Goal: Task Accomplishment & Management: Manage account settings

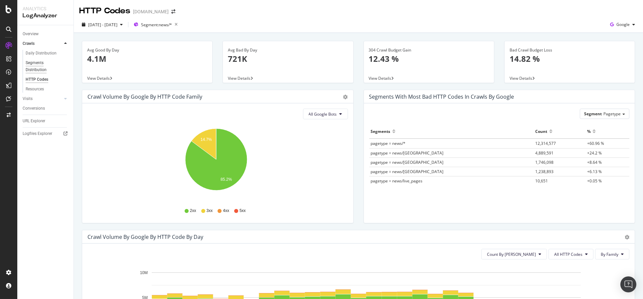
scroll to position [148, 0]
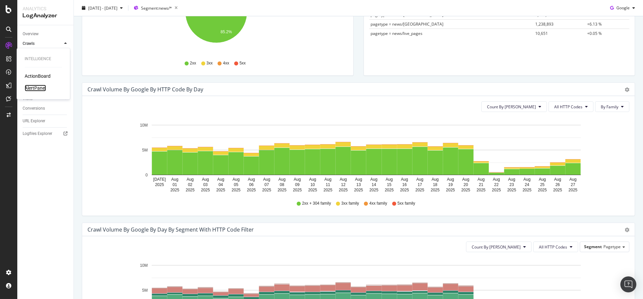
click at [28, 89] on div "AlertPanel" at bounding box center [35, 88] width 21 height 7
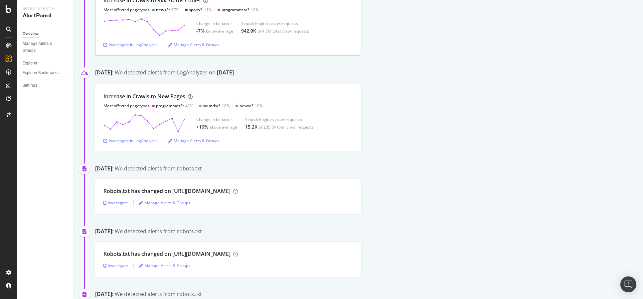
scroll to position [148, 0]
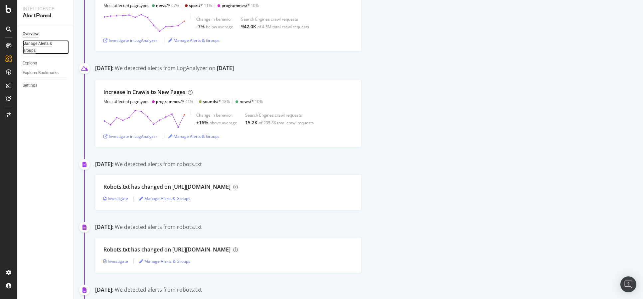
drag, startPoint x: 35, startPoint y: 48, endPoint x: 41, endPoint y: 54, distance: 8.3
click at [35, 48] on div "Manage Alerts & Groups" at bounding box center [43, 47] width 40 height 14
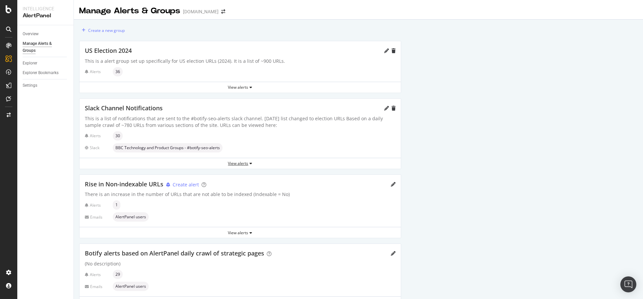
drag, startPoint x: 236, startPoint y: 167, endPoint x: 267, endPoint y: 169, distance: 31.0
click at [234, 167] on div "View alerts" at bounding box center [239, 164] width 321 height 10
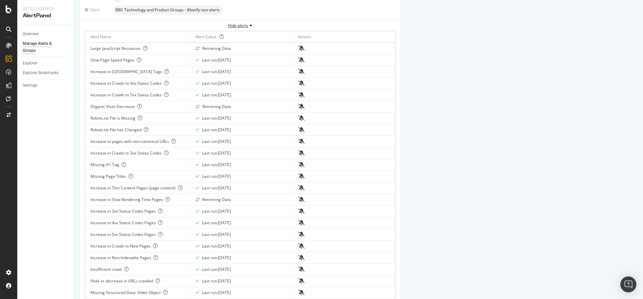
scroll to position [148, 0]
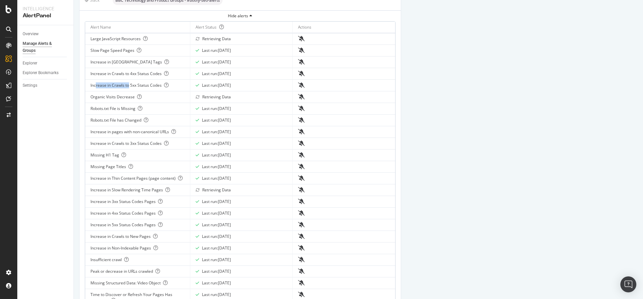
drag, startPoint x: 95, startPoint y: 84, endPoint x: 128, endPoint y: 84, distance: 33.3
click at [128, 84] on div "Increase in Crawls to 5xx Status Codes" at bounding box center [137, 85] width 94 height 6
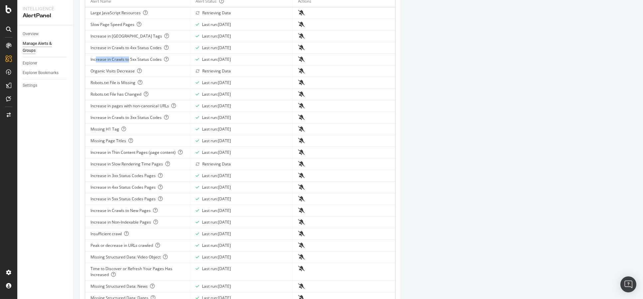
scroll to position [185, 0]
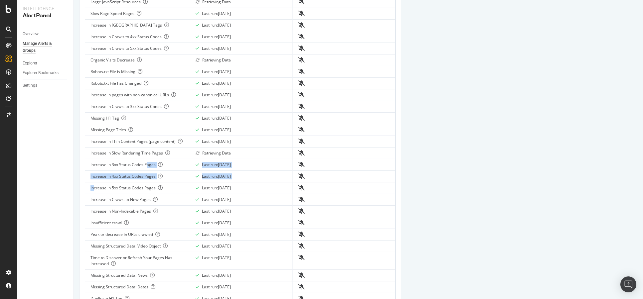
drag, startPoint x: 94, startPoint y: 186, endPoint x: 145, endPoint y: 160, distance: 57.3
click at [145, 160] on tbody "Large JavaScript Resources Retrieving Data Slow Page Speed Pages Last run: 2025…" at bounding box center [240, 173] width 310 height 355
drag, startPoint x: 97, startPoint y: 165, endPoint x: 130, endPoint y: 195, distance: 45.2
click at [130, 195] on tbody "Large JavaScript Resources Retrieving Data Slow Page Speed Pages Last run: 2025…" at bounding box center [240, 173] width 310 height 355
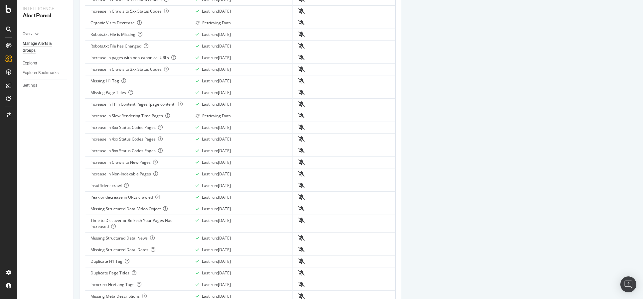
click at [122, 117] on div "Increase in Slow Rendering Time Pages" at bounding box center [137, 116] width 94 height 6
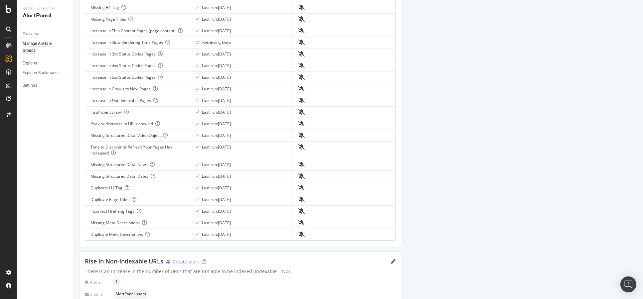
scroll to position [258, 0]
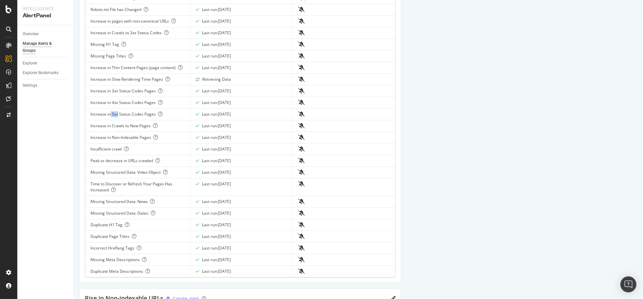
drag, startPoint x: 111, startPoint y: 113, endPoint x: 116, endPoint y: 105, distance: 9.0
click at [121, 112] on div "Increase in 5xx Status Codes Pages" at bounding box center [137, 114] width 94 height 6
drag, startPoint x: 96, startPoint y: 160, endPoint x: 141, endPoint y: 163, distance: 45.3
click at [141, 163] on div "Peak or decrease in URLs crawled" at bounding box center [137, 161] width 94 height 6
click at [144, 161] on div "Peak or decrease in URLs crawled" at bounding box center [137, 161] width 94 height 6
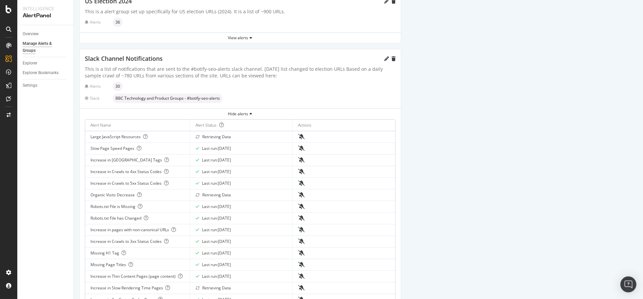
scroll to position [37, 0]
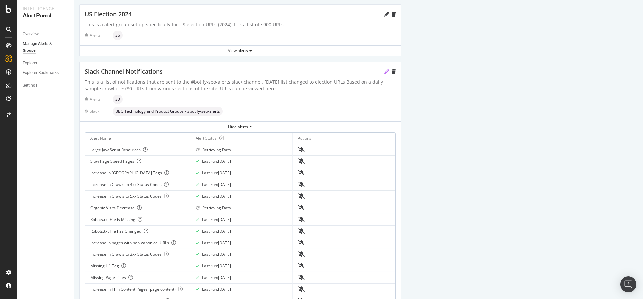
click at [385, 73] on div "Slack Channel Notifications" at bounding box center [240, 72] width 311 height 9
click at [383, 73] on div "Slack Channel Notifications" at bounding box center [240, 72] width 311 height 9
click at [385, 71] on icon "pencil" at bounding box center [386, 72] width 5 height 5
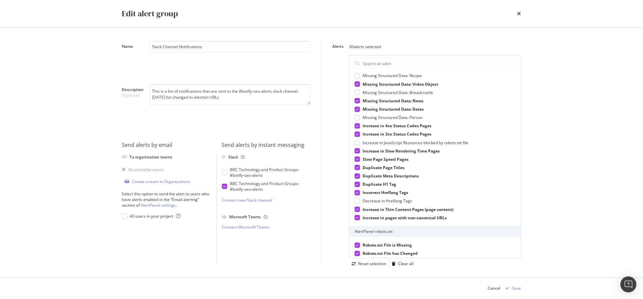
scroll to position [225, 0]
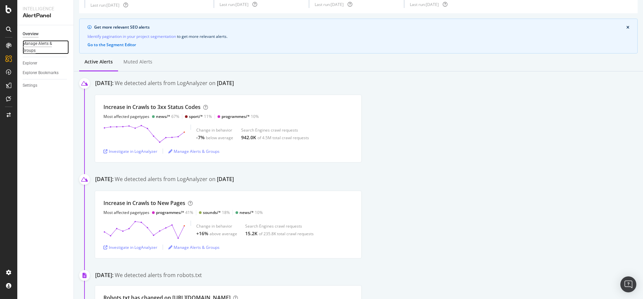
click at [37, 49] on div "Manage Alerts & Groups" at bounding box center [43, 47] width 40 height 14
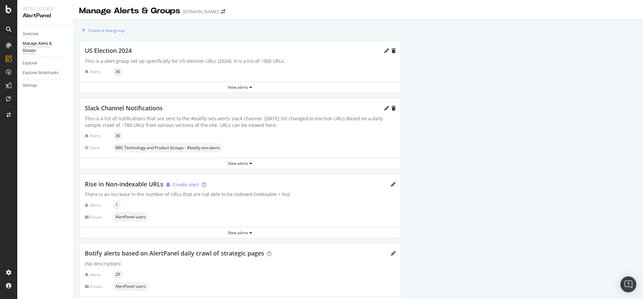
drag, startPoint x: 387, startPoint y: 109, endPoint x: 290, endPoint y: 125, distance: 99.1
click at [290, 125] on div "Slack Channel Notifications This is a list of notifications that are sent to th…" at bounding box center [239, 128] width 321 height 59
click at [236, 166] on div "View alerts" at bounding box center [239, 164] width 321 height 6
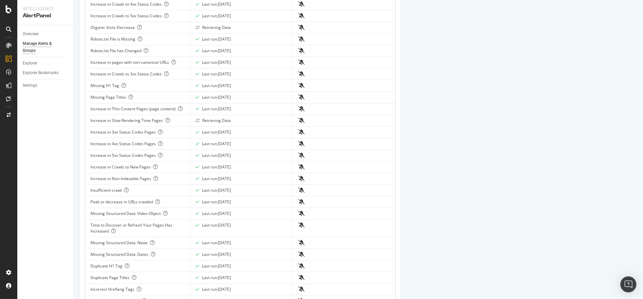
scroll to position [222, 0]
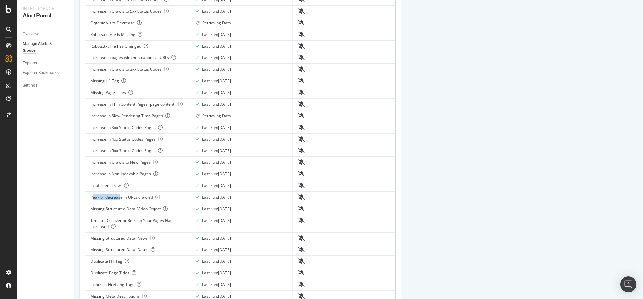
drag, startPoint x: 93, startPoint y: 197, endPoint x: 125, endPoint y: 197, distance: 31.6
click at [121, 197] on div "Peak or decrease in URLs crawled" at bounding box center [137, 198] width 94 height 6
click at [130, 197] on div "Peak or decrease in URLs crawled" at bounding box center [137, 198] width 94 height 6
drag, startPoint x: 242, startPoint y: 196, endPoint x: 205, endPoint y: 196, distance: 36.6
click at [205, 196] on div "Last run: 2025 Aug. 29th" at bounding box center [216, 198] width 29 height 6
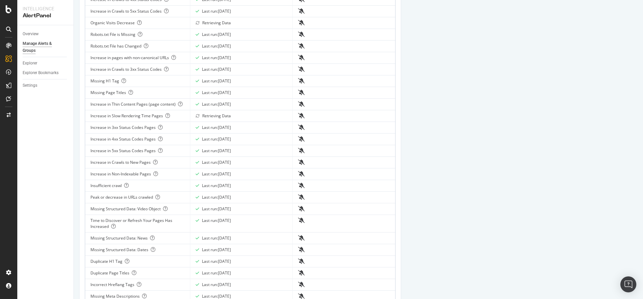
click at [226, 196] on div "Last run: 2025 Aug. 29th" at bounding box center [216, 198] width 29 height 6
drag, startPoint x: 238, startPoint y: 198, endPoint x: 234, endPoint y: 198, distance: 4.0
click at [234, 198] on div "Last run: 2025 Aug. 29th" at bounding box center [241, 198] width 91 height 6
click at [230, 199] on div "Last run: 2025 Aug. 29th" at bounding box center [216, 198] width 29 height 6
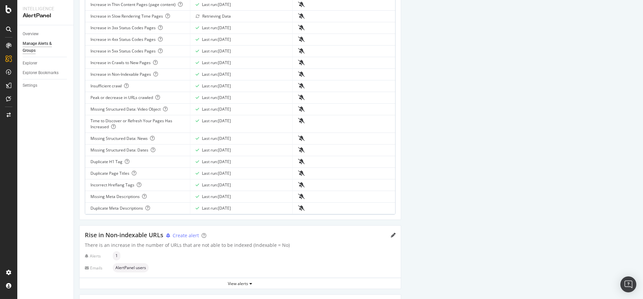
scroll to position [309, 0]
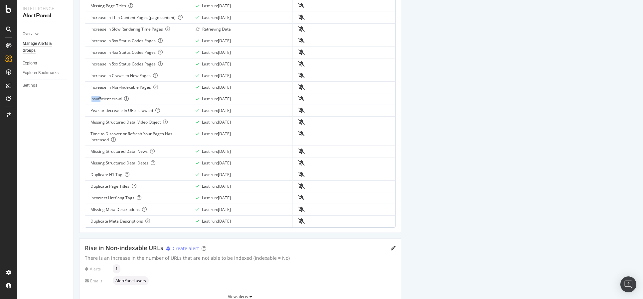
drag, startPoint x: 92, startPoint y: 98, endPoint x: 109, endPoint y: 99, distance: 17.0
click at [105, 99] on div "Insufficient crawl" at bounding box center [137, 99] width 94 height 6
click at [104, 110] on div "Peak or decrease in URLs crawled" at bounding box center [137, 111] width 94 height 6
click at [143, 110] on div "Peak or decrease in URLs crawled" at bounding box center [137, 111] width 94 height 6
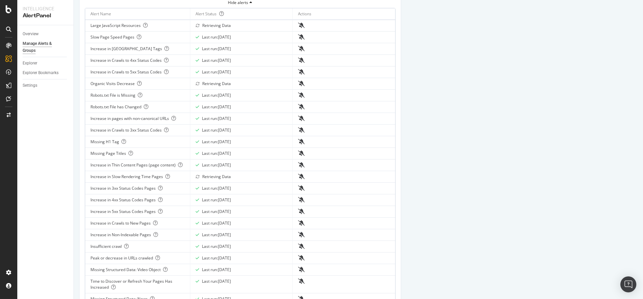
scroll to position [87, 0]
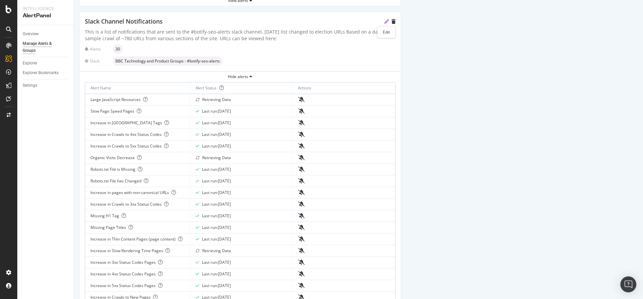
click at [385, 21] on icon "pencil" at bounding box center [386, 21] width 5 height 5
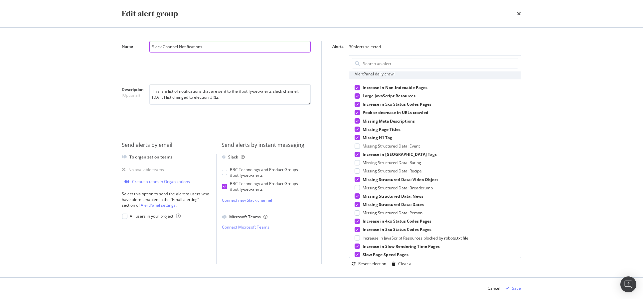
scroll to position [115, 0]
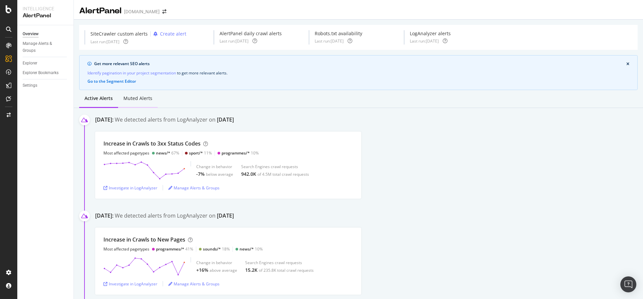
click at [135, 99] on div "Muted alerts" at bounding box center [137, 98] width 29 height 7
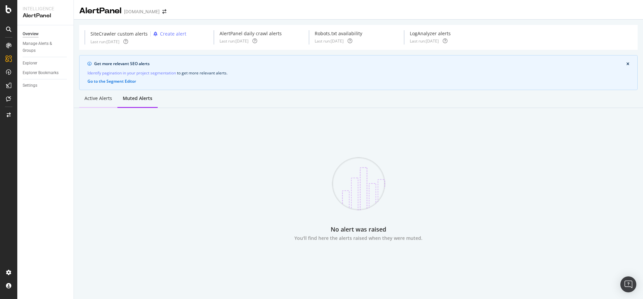
click at [101, 98] on div "Active alerts" at bounding box center [98, 98] width 28 height 7
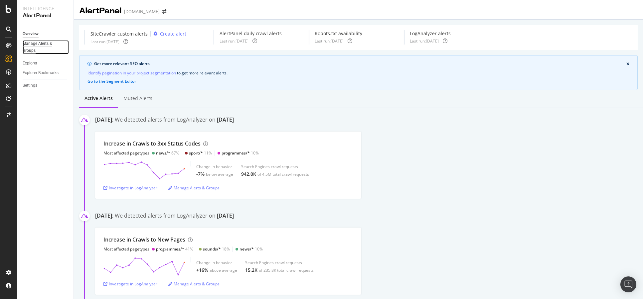
click at [35, 48] on div "Manage Alerts & Groups" at bounding box center [43, 47] width 40 height 14
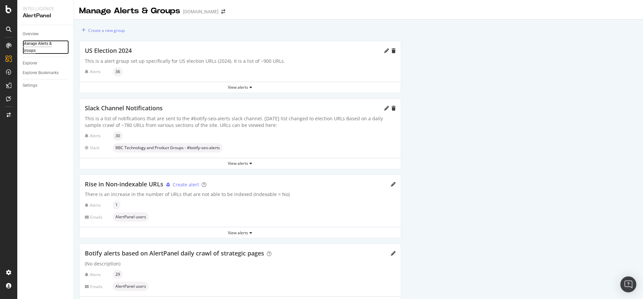
scroll to position [37, 0]
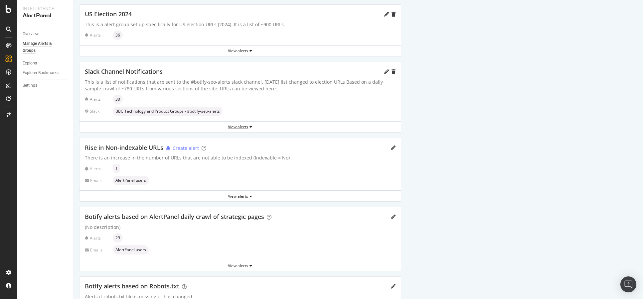
click at [241, 129] on div "View alerts" at bounding box center [239, 127] width 321 height 6
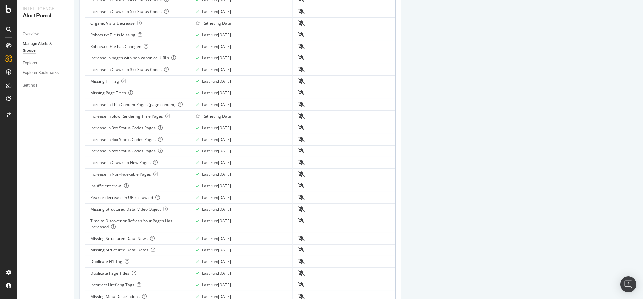
scroll to position [222, 0]
drag, startPoint x: 151, startPoint y: 197, endPoint x: 87, endPoint y: 197, distance: 63.5
click at [87, 197] on td "Peak or decrease in URLs crawled" at bounding box center [137, 198] width 105 height 12
click at [91, 197] on div "Peak or decrease in URLs crawled" at bounding box center [137, 198] width 94 height 6
drag, startPoint x: 90, startPoint y: 197, endPoint x: 154, endPoint y: 197, distance: 63.5
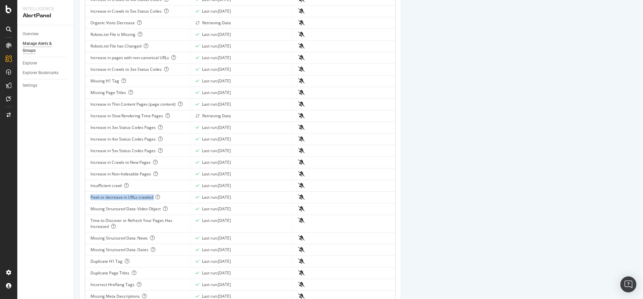
click at [154, 197] on div "Peak or decrease in URLs crawled" at bounding box center [137, 198] width 94 height 6
copy div "Peak or decrease in URLs crawled"
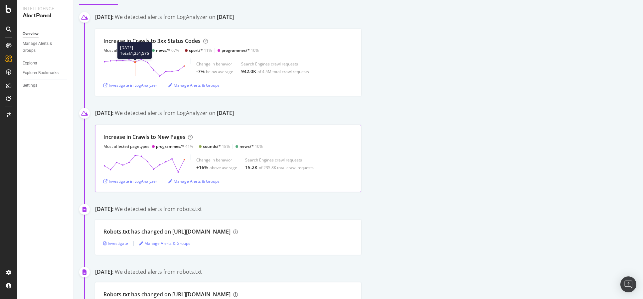
scroll to position [111, 0]
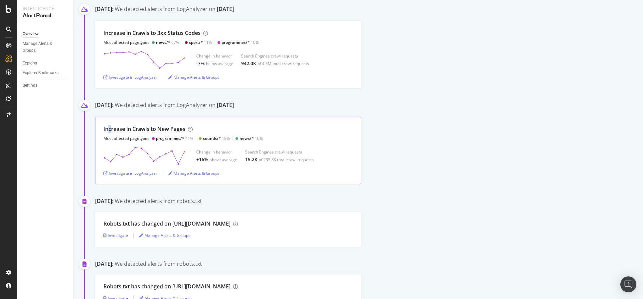
drag, startPoint x: 110, startPoint y: 130, endPoint x: 164, endPoint y: 131, distance: 53.9
click at [164, 131] on div "Increase in Crawls to New Pages" at bounding box center [144, 129] width 82 height 8
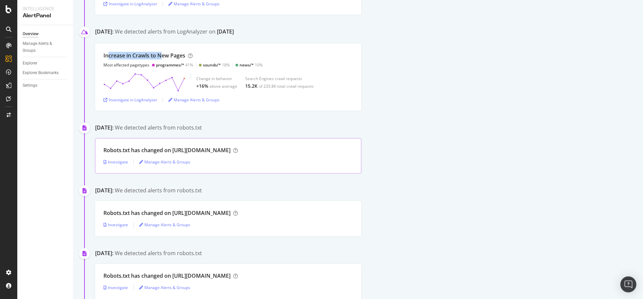
scroll to position [185, 0]
drag, startPoint x: 110, startPoint y: 149, endPoint x: 217, endPoint y: 147, distance: 106.8
click at [217, 147] on div "Robots.txt has changed on [URL][DOMAIN_NAME]" at bounding box center [166, 150] width 127 height 8
drag, startPoint x: 106, startPoint y: 189, endPoint x: 146, endPoint y: 189, distance: 39.9
click at [146, 189] on div "July 2nd 2025: We detected alerts from robots.txt" at bounding box center [369, 191] width 548 height 9
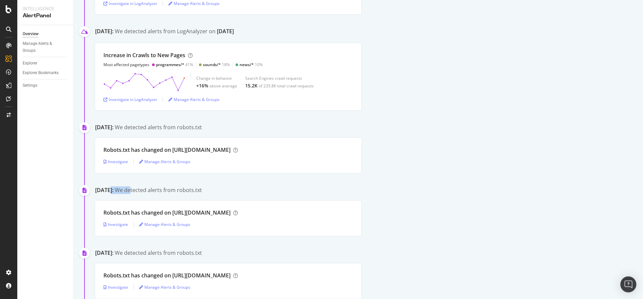
click at [148, 189] on div "We detected alerts from robots.txt" at bounding box center [158, 191] width 87 height 8
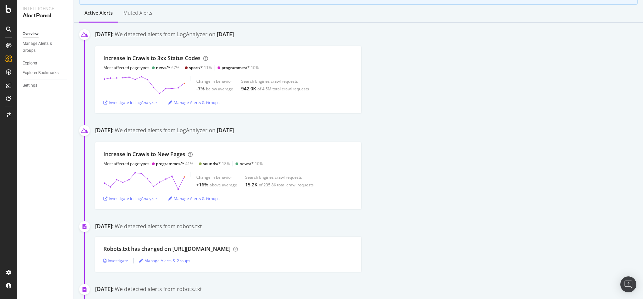
scroll to position [74, 0]
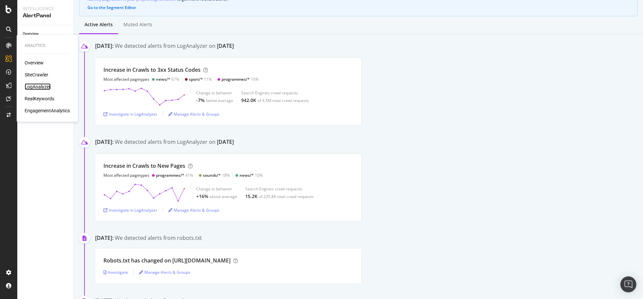
drag, startPoint x: 43, startPoint y: 90, endPoint x: 43, endPoint y: 86, distance: 4.4
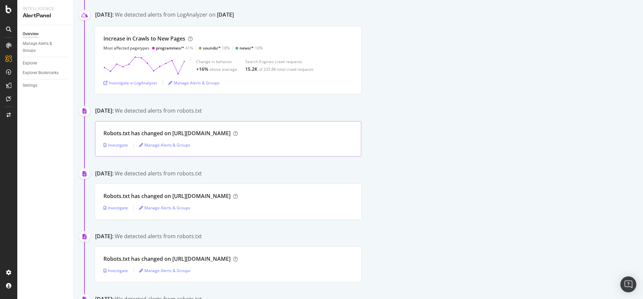
scroll to position [185, 0]
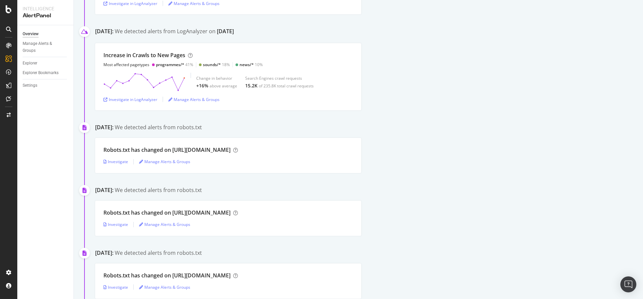
drag, startPoint x: 100, startPoint y: 190, endPoint x: 136, endPoint y: 189, distance: 36.6
click at [136, 189] on div "July 2nd 2025: We detected alerts from robots.txt" at bounding box center [369, 191] width 548 height 9
click at [148, 192] on div "We detected alerts from robots.txt" at bounding box center [158, 191] width 87 height 8
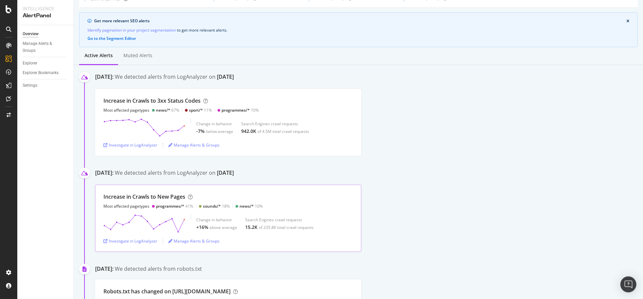
scroll to position [37, 0]
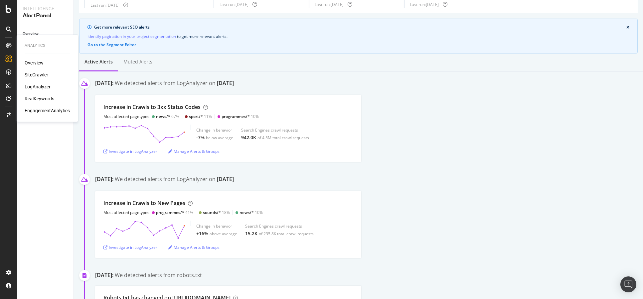
drag, startPoint x: 35, startPoint y: 74, endPoint x: 90, endPoint y: 76, distance: 54.6
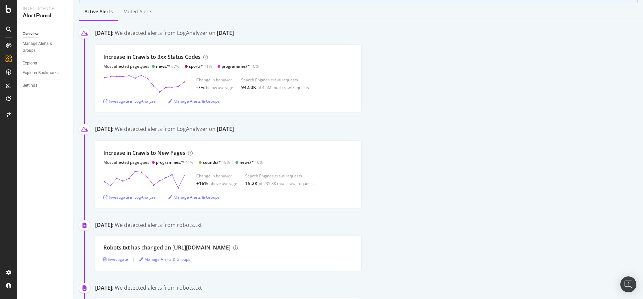
scroll to position [74, 0]
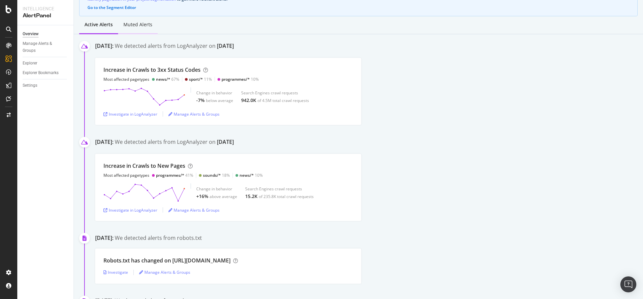
click at [142, 22] on div "Muted alerts" at bounding box center [137, 24] width 29 height 7
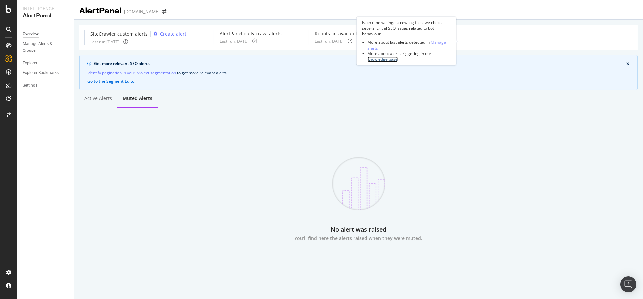
click at [374, 59] on link "Knowledge base" at bounding box center [382, 60] width 30 height 6
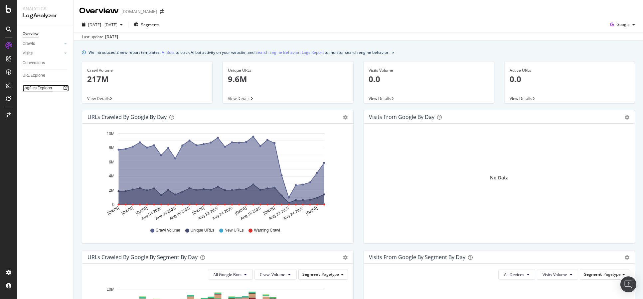
click at [46, 85] on div "Logfiles Explorer" at bounding box center [38, 88] width 30 height 7
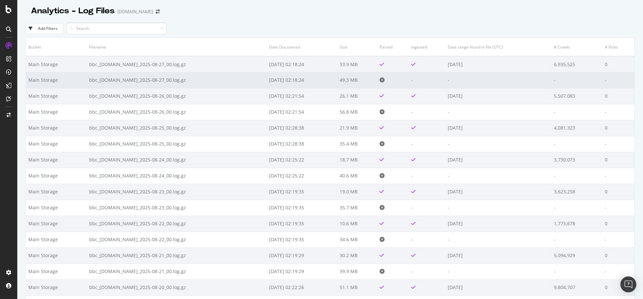
drag, startPoint x: 255, startPoint y: 82, endPoint x: 278, endPoint y: 82, distance: 23.0
click at [278, 82] on td "2025-08-29 02:18:24" at bounding box center [302, 80] width 70 height 16
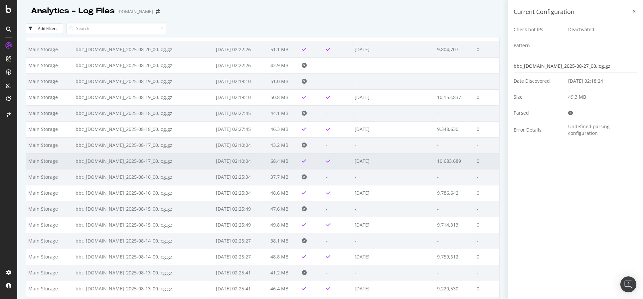
scroll to position [222, 0]
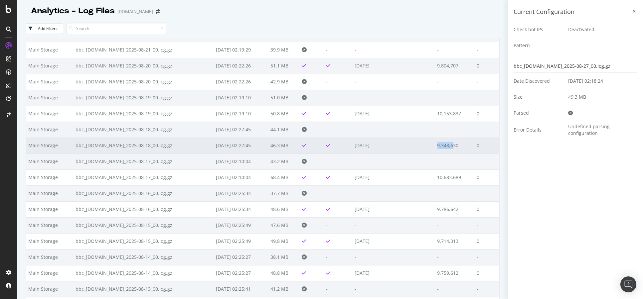
drag, startPoint x: 433, startPoint y: 147, endPoint x: 451, endPoint y: 149, distance: 17.7
click at [450, 147] on td "9,348,630" at bounding box center [455, 146] width 40 height 16
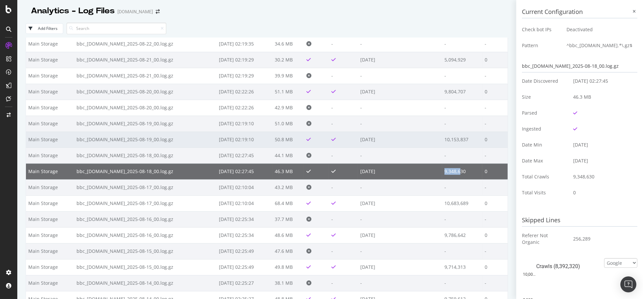
scroll to position [185, 0]
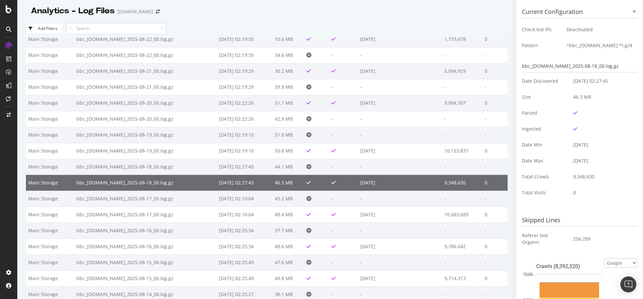
click at [217, 184] on td "2025-08-20 02:27:45" at bounding box center [245, 183] width 56 height 16
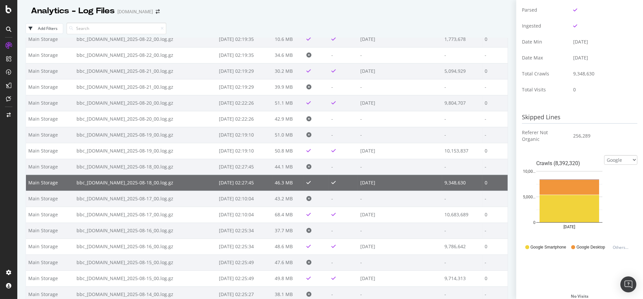
scroll to position [111, 0]
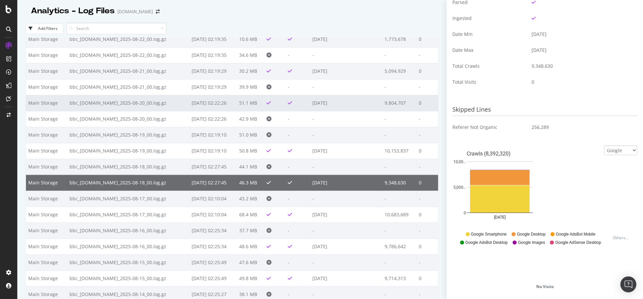
click at [201, 103] on td "2025-08-22 02:22:26" at bounding box center [213, 103] width 48 height 16
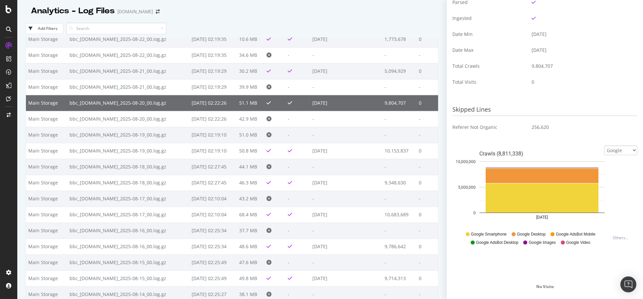
drag, startPoint x: 493, startPoint y: 153, endPoint x: 527, endPoint y: 157, distance: 34.5
click at [527, 157] on icon "Crawls (8,811,338) 2025-08-20 0 5,000,000 10,000,000" at bounding box center [541, 187] width 179 height 83
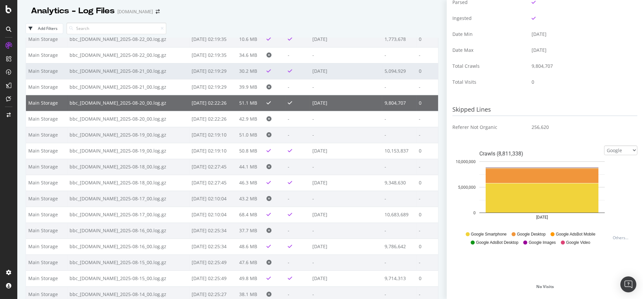
click at [366, 73] on td "2025-08-21" at bounding box center [346, 71] width 72 height 16
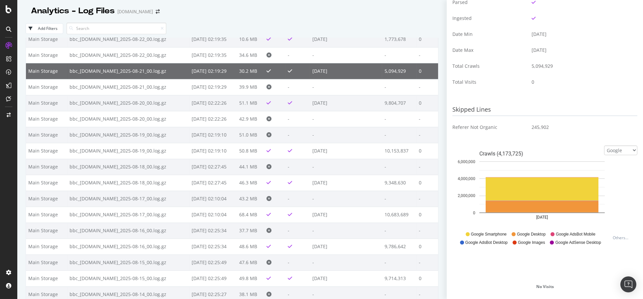
drag, startPoint x: 492, startPoint y: 153, endPoint x: 516, endPoint y: 153, distance: 23.9
click at [516, 153] on rect "A chart." at bounding box center [541, 153] width 125 height 5
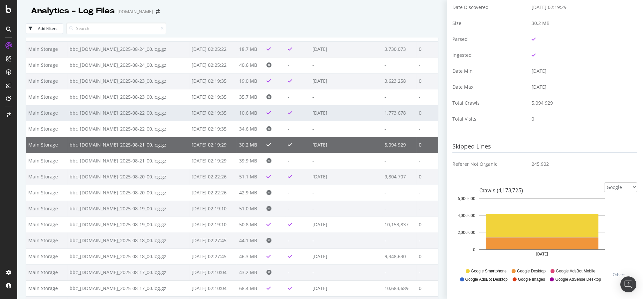
click at [322, 115] on td "2025-08-22" at bounding box center [346, 113] width 72 height 16
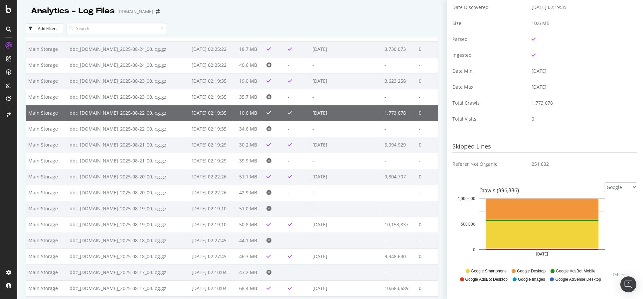
drag, startPoint x: 497, startPoint y: 192, endPoint x: 515, endPoint y: 190, distance: 17.8
click at [515, 190] on rect "A chart." at bounding box center [541, 190] width 125 height 5
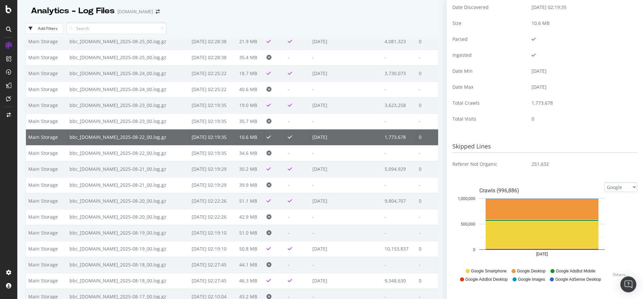
scroll to position [74, 0]
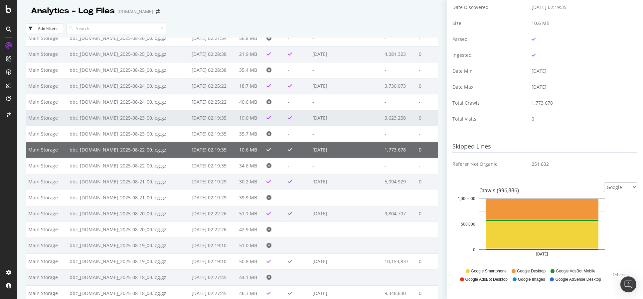
click at [194, 116] on td "2025-08-25 02:19:35" at bounding box center [213, 118] width 48 height 16
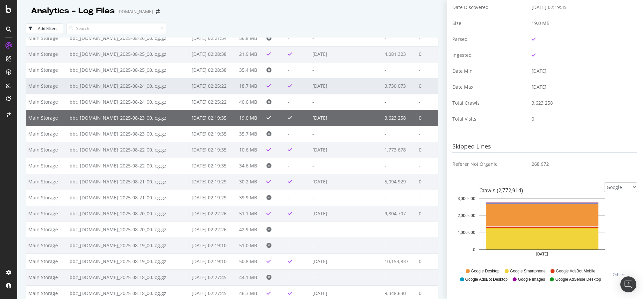
click at [197, 82] on td "2025-08-26 02:25:22" at bounding box center [213, 86] width 48 height 16
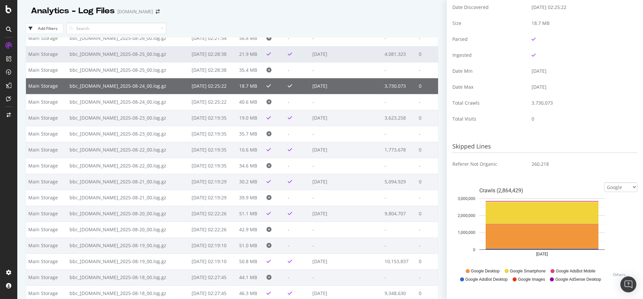
click at [201, 54] on td "2025-08-27 02:28:38" at bounding box center [213, 54] width 48 height 16
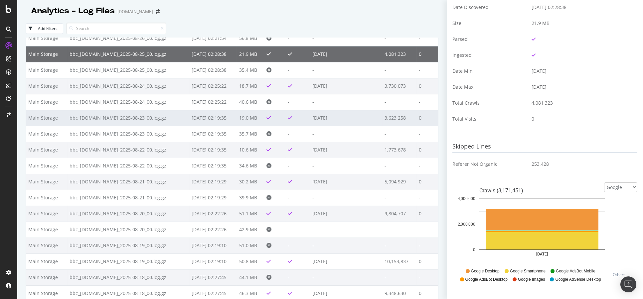
click at [310, 118] on td "[DATE]" at bounding box center [346, 118] width 72 height 16
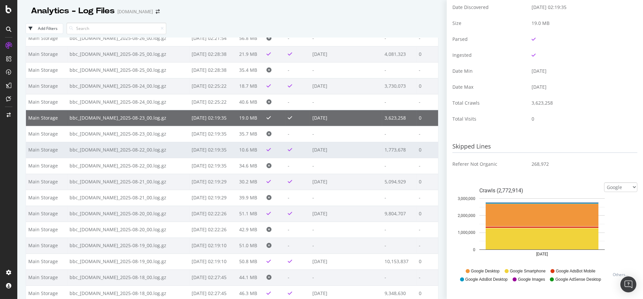
click at [285, 151] on td at bounding box center [297, 150] width 25 height 16
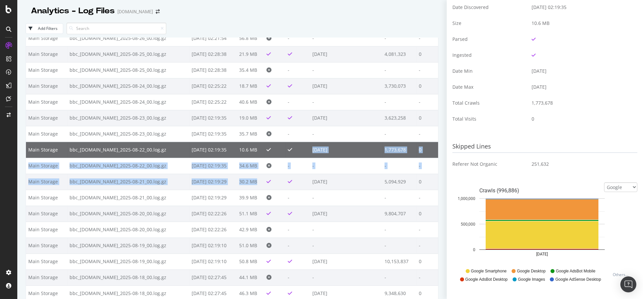
drag, startPoint x: 295, startPoint y: 178, endPoint x: 305, endPoint y: 150, distance: 30.5
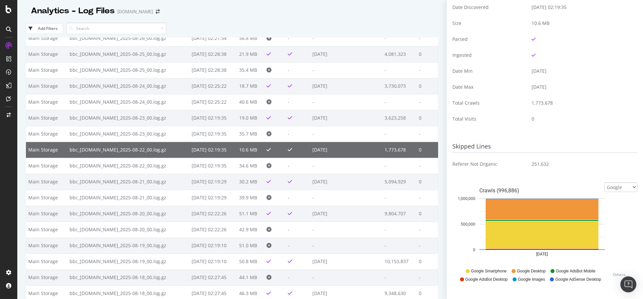
click at [458, 121] on td "Total Visits" at bounding box center [489, 119] width 74 height 16
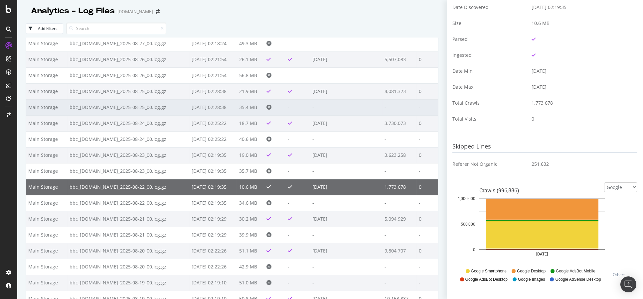
scroll to position [0, 0]
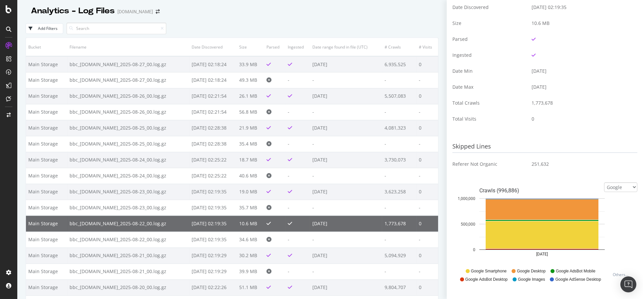
click at [416, 20] on div "Add Filters" at bounding box center [232, 28] width 413 height 18
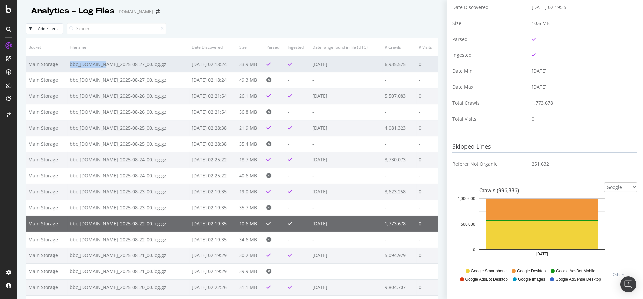
drag, startPoint x: 70, startPoint y: 65, endPoint x: 100, endPoint y: 70, distance: 31.0
click at [100, 70] on td "bbc_bbc.co.uk_2025-08-27_00.log.gz" at bounding box center [128, 64] width 122 height 16
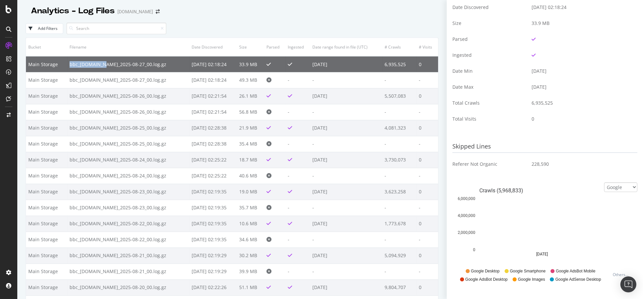
copy td "bbc_bbc.co.uk"
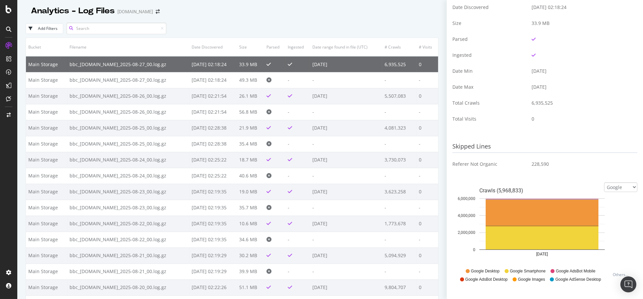
click at [98, 29] on input at bounding box center [117, 29] width 100 height 12
paste input "bbc_bbc.co.uk"
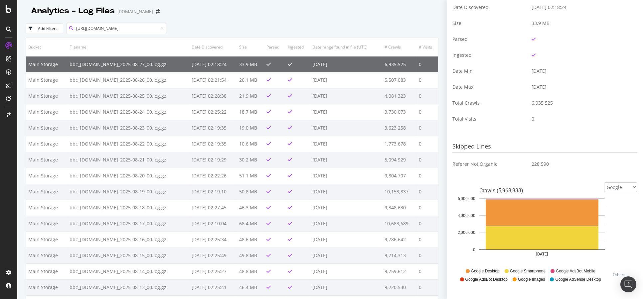
type input "bbc_bbc.co.uk"
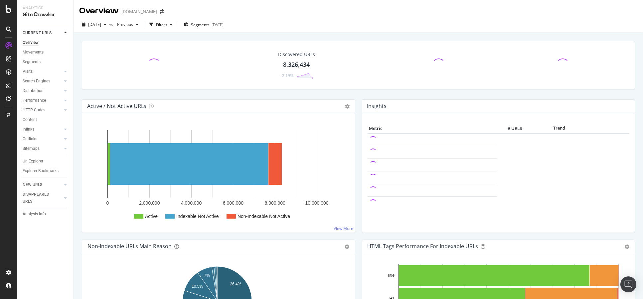
drag, startPoint x: 32, startPoint y: 50, endPoint x: 96, endPoint y: 98, distance: 79.8
click at [32, 50] on div "Movements" at bounding box center [33, 52] width 21 height 7
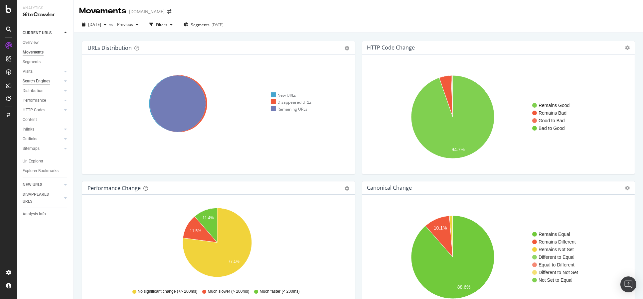
click at [44, 78] on div "Search Engines" at bounding box center [37, 81] width 28 height 7
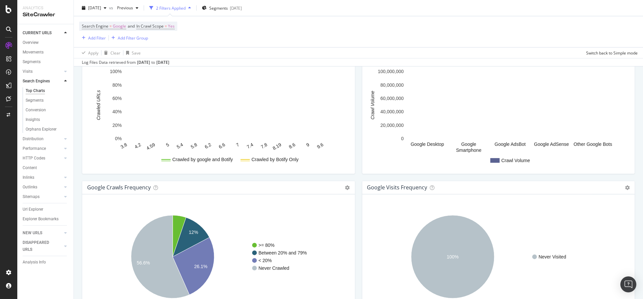
scroll to position [680, 0]
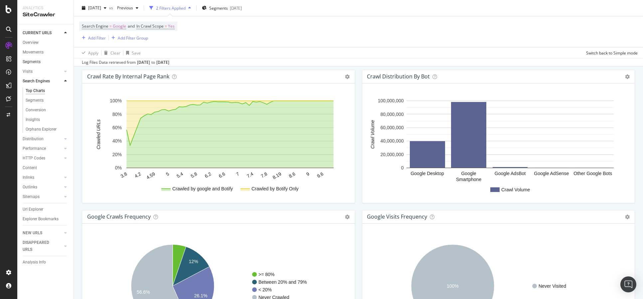
click at [41, 61] on link "Segments" at bounding box center [46, 62] width 46 height 7
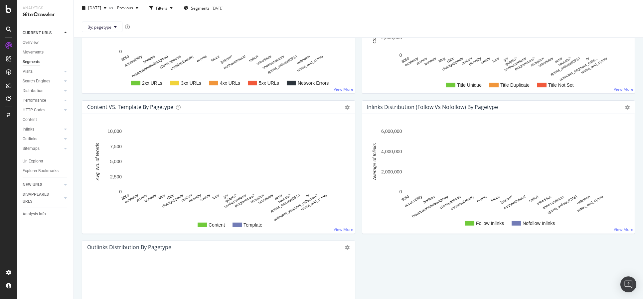
scroll to position [627, 0]
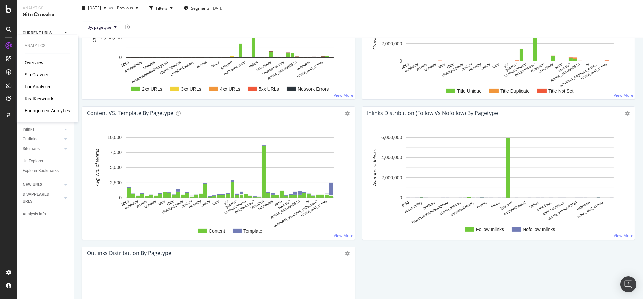
drag, startPoint x: 39, startPoint y: 88, endPoint x: 49, endPoint y: 84, distance: 10.4
click at [39, 88] on div "LogAnalyzer" at bounding box center [38, 86] width 26 height 7
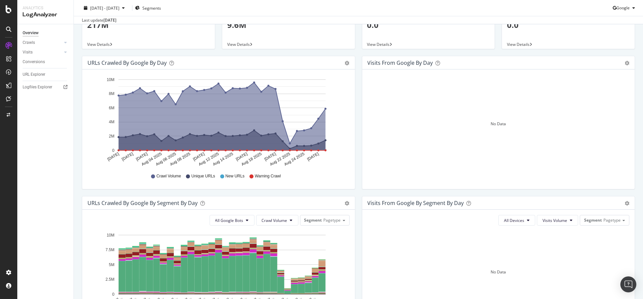
scroll to position [37, 0]
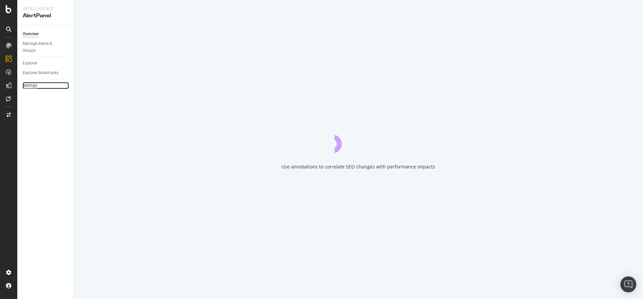
click at [36, 84] on div "Settings" at bounding box center [30, 85] width 15 height 7
select select "03"
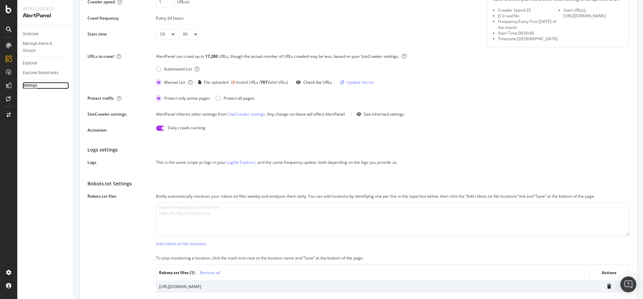
scroll to position [111, 0]
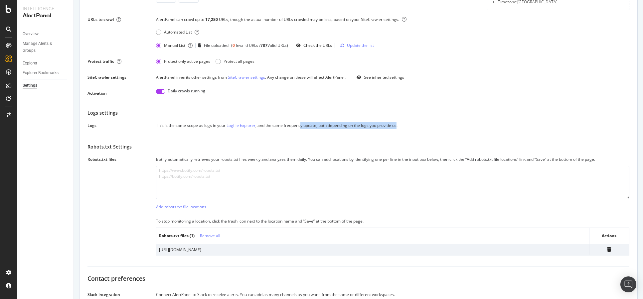
drag, startPoint x: 398, startPoint y: 127, endPoint x: 292, endPoint y: 126, distance: 106.1
click at [295, 125] on div "This is the same scope as logs in your Logfile Explorer , and the same frequenc…" at bounding box center [392, 125] width 473 height 7
click at [290, 126] on div "This is the same scope as logs in your Logfile Explorer , and the same frequenc…" at bounding box center [392, 125] width 473 height 7
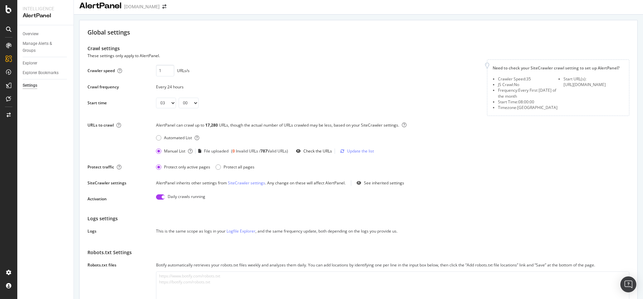
scroll to position [0, 0]
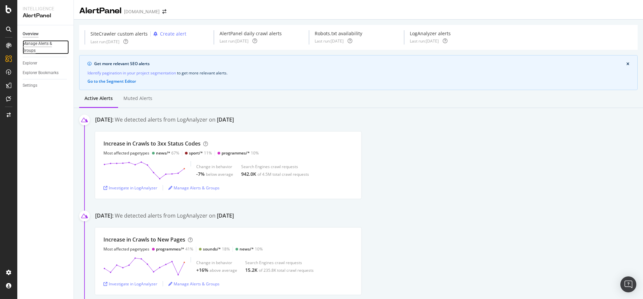
click at [51, 48] on div "Manage Alerts & Groups" at bounding box center [43, 47] width 40 height 14
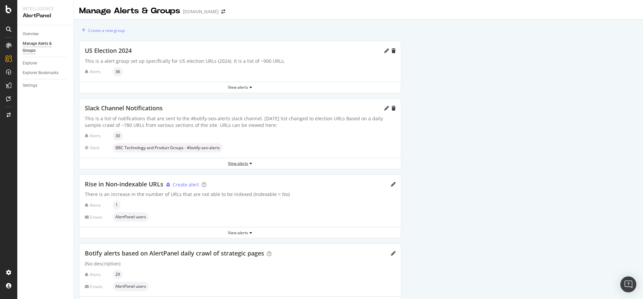
click at [237, 166] on div "View alerts" at bounding box center [239, 164] width 321 height 6
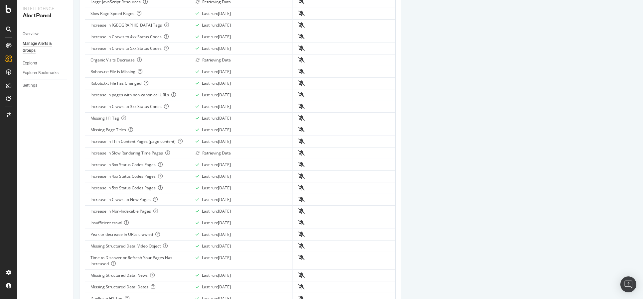
scroll to position [222, 0]
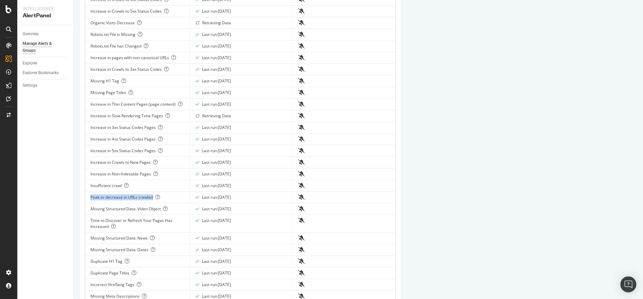
drag, startPoint x: 91, startPoint y: 200, endPoint x: 153, endPoint y: 201, distance: 62.2
click at [153, 201] on td "Peak or decrease in URLs crawled" at bounding box center [137, 198] width 105 height 12
copy div "Peak or decrease in URLs crawled"
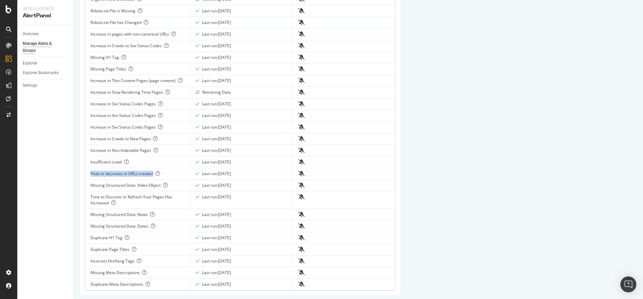
scroll to position [258, 0]
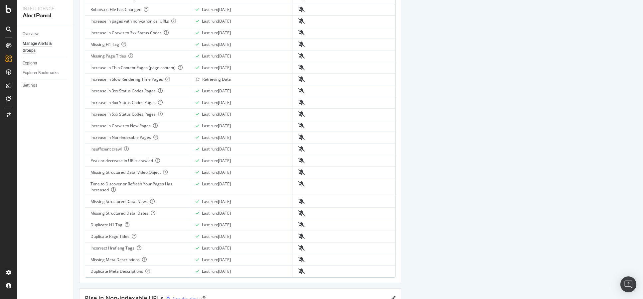
click at [164, 160] on div "Peak or decrease in URLs crawled" at bounding box center [137, 161] width 94 height 6
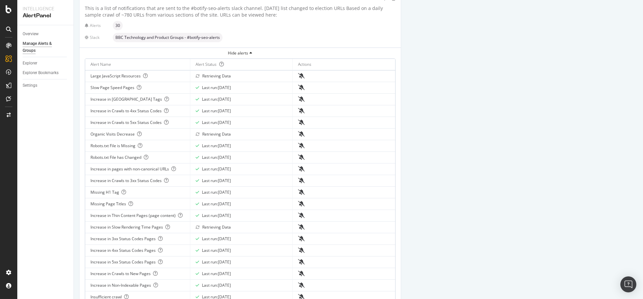
scroll to position [111, 0]
